Goal: Transaction & Acquisition: Book appointment/travel/reservation

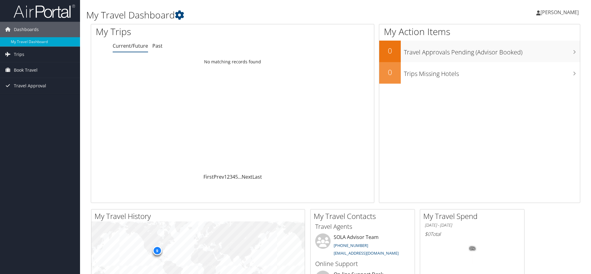
drag, startPoint x: 8, startPoint y: 84, endPoint x: 11, endPoint y: 101, distance: 17.2
click at [9, 84] on icon at bounding box center [7, 85] width 9 height 9
click at [34, 74] on span "Book Travel" at bounding box center [26, 70] width 24 height 15
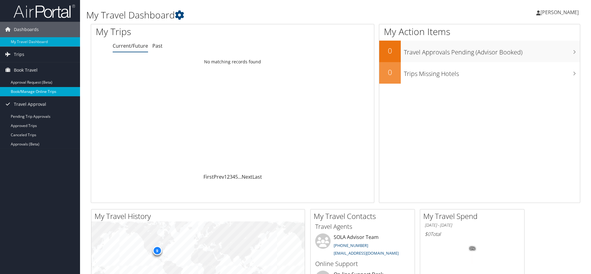
click at [40, 92] on link "Book/Manage Online Trips" at bounding box center [40, 91] width 80 height 9
